Goal: Check status: Check status

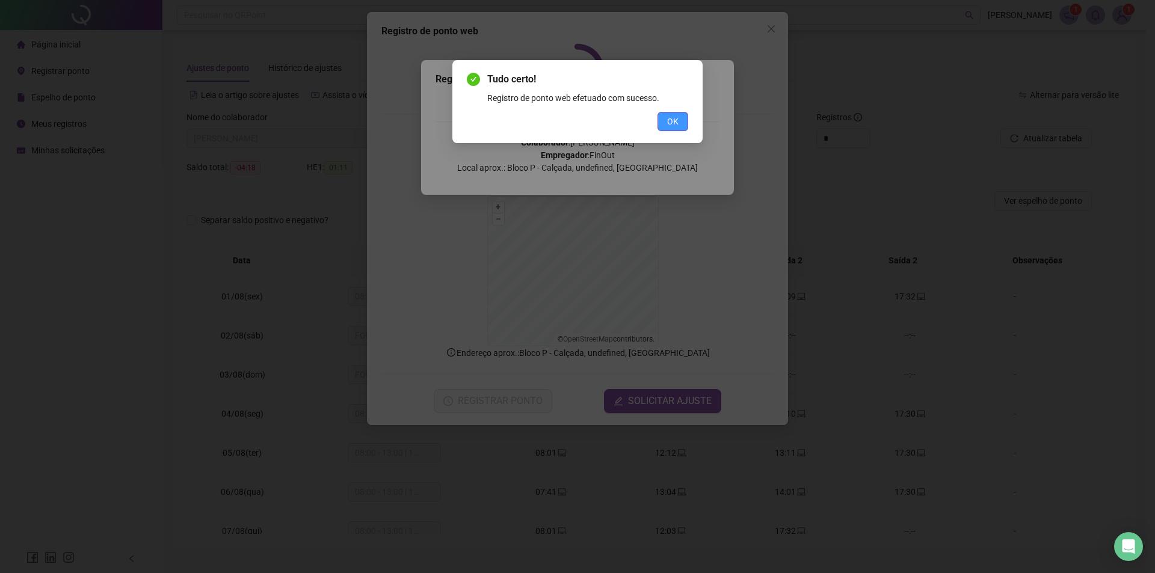
click at [675, 125] on span "OK" at bounding box center [672, 121] width 11 height 13
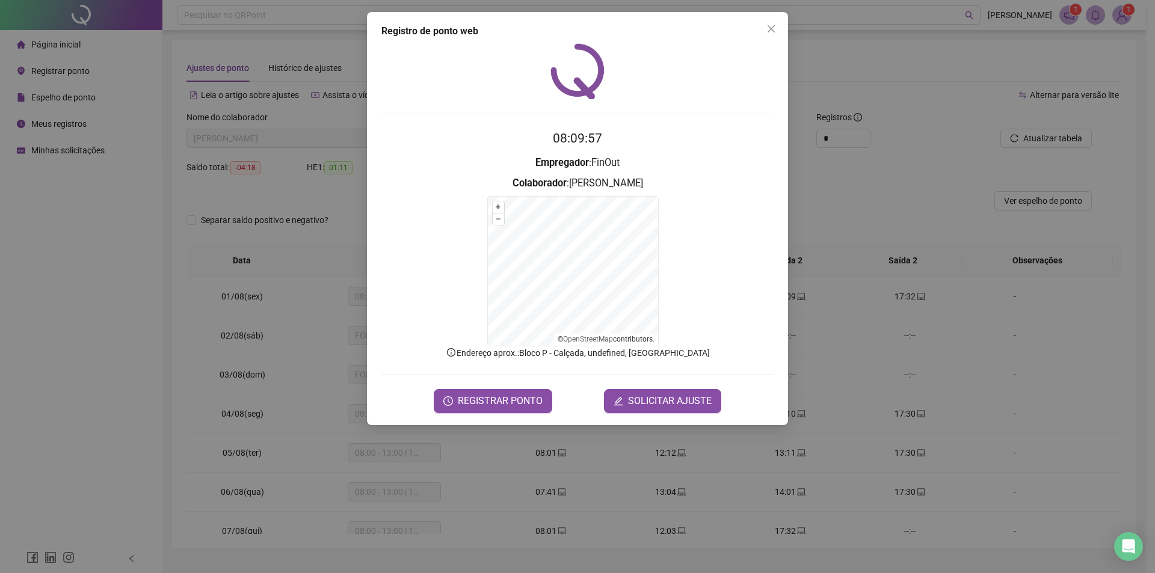
click at [777, 29] on span "Close" at bounding box center [771, 29] width 19 height 10
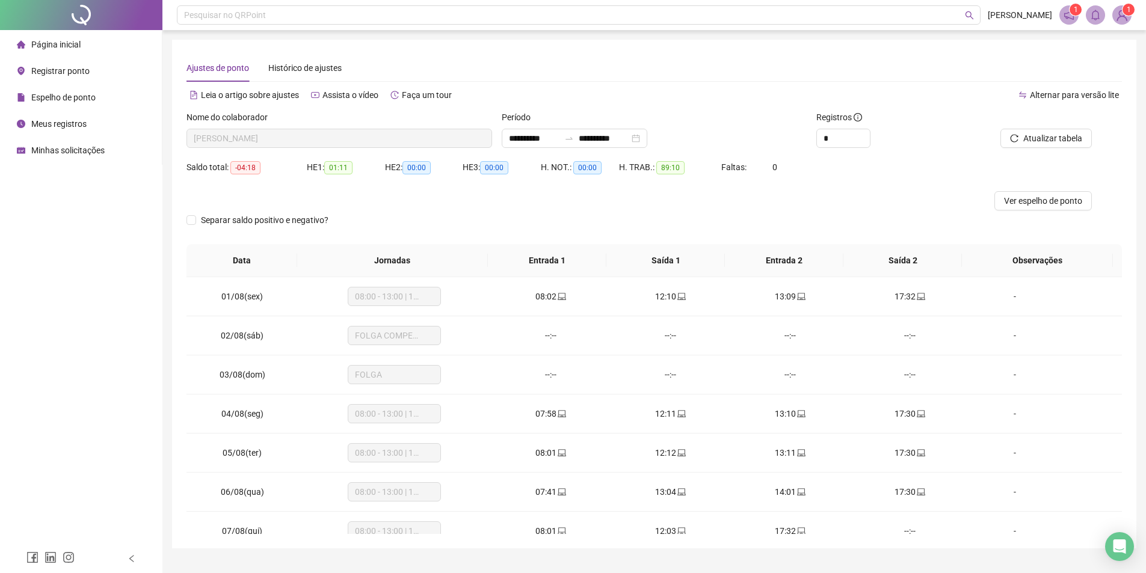
click at [72, 125] on span "Meus registros" at bounding box center [58, 124] width 55 height 10
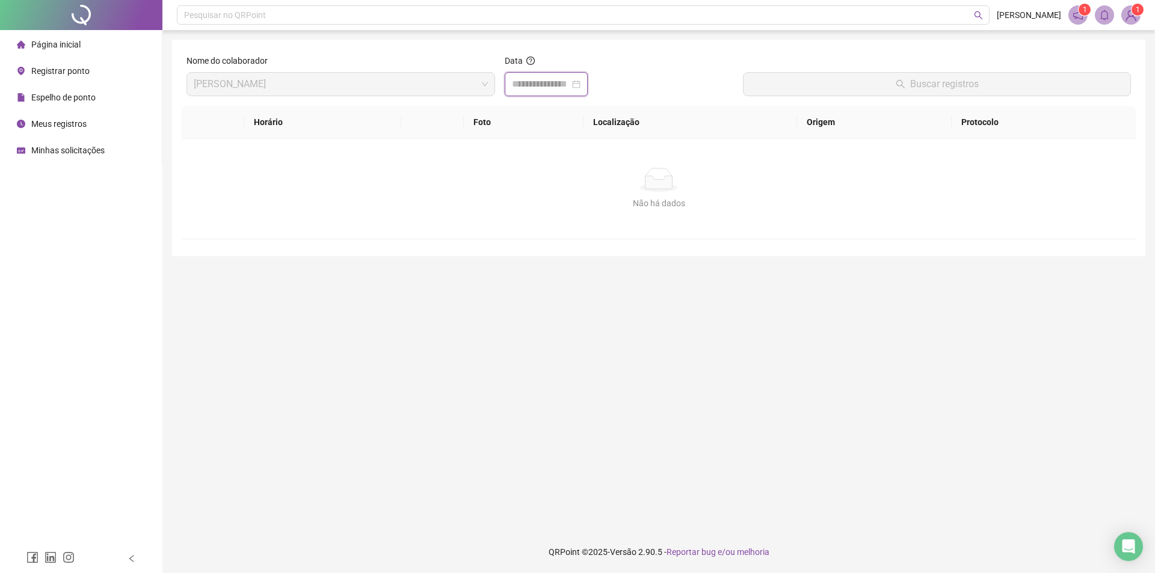
click at [570, 84] on input at bounding box center [541, 84] width 58 height 14
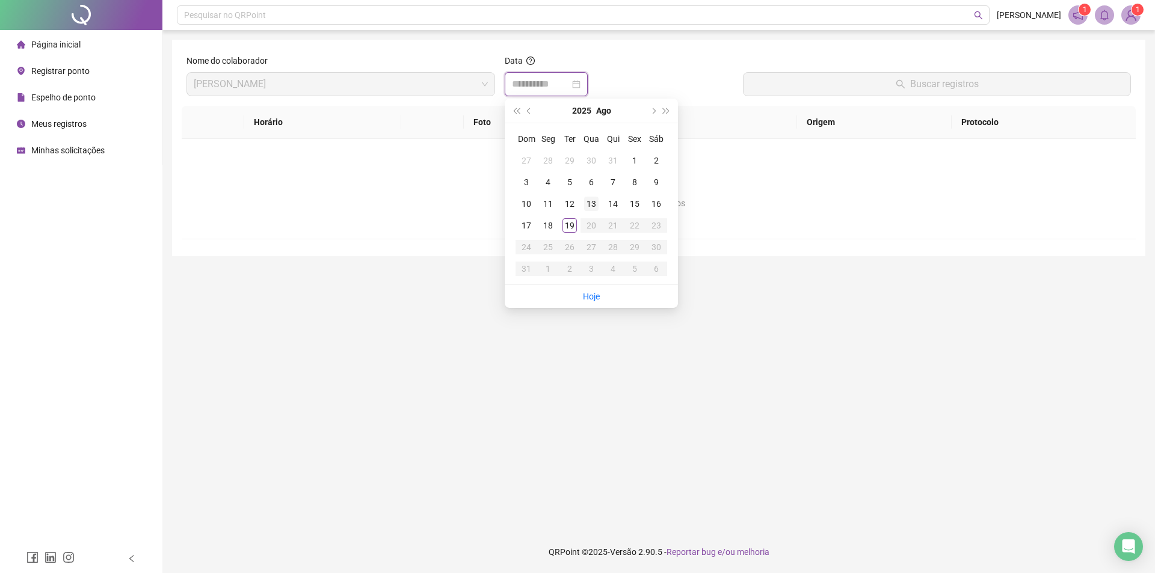
type input "**********"
click at [574, 227] on div "19" at bounding box center [569, 225] width 14 height 14
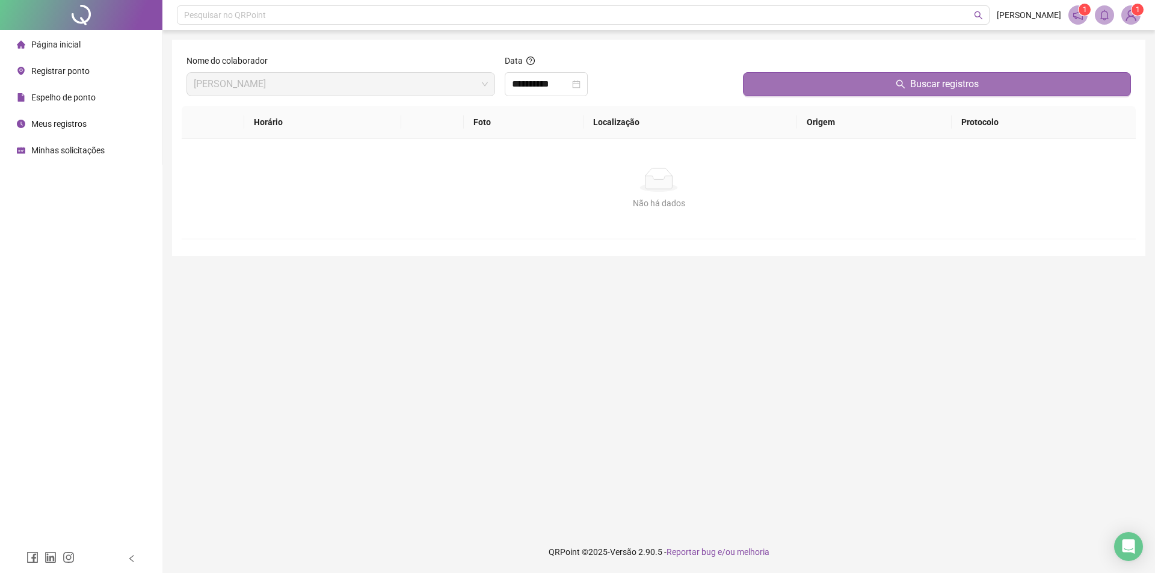
click at [854, 91] on button "Buscar registros" at bounding box center [937, 84] width 388 height 24
